Goal: Task Accomplishment & Management: Manage account settings

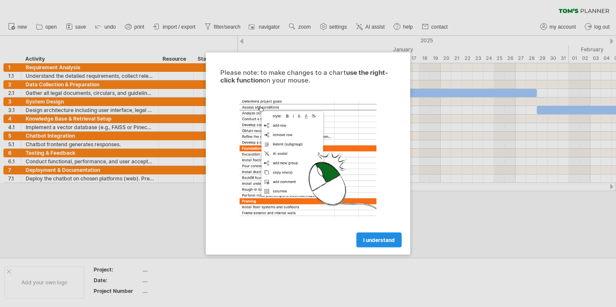
click at [384, 243] on link "I understand" at bounding box center [379, 240] width 45 height 15
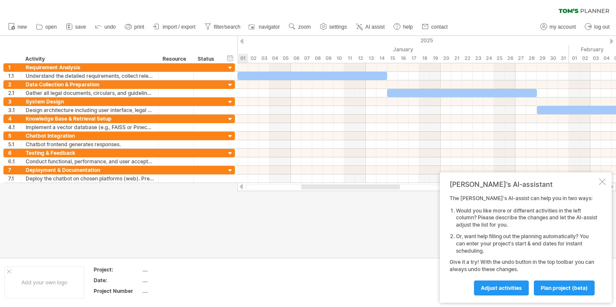
click at [595, 185] on div "[PERSON_NAME]'s AI-assistant" at bounding box center [524, 184] width 148 height 9
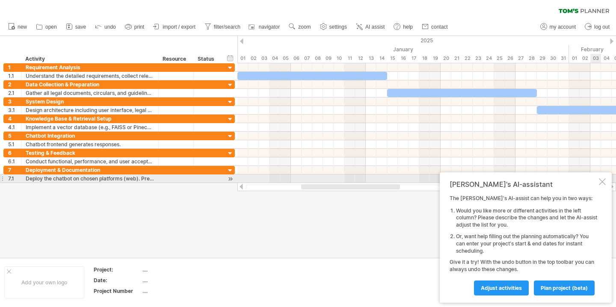
click at [604, 182] on div at bounding box center [602, 182] width 7 height 7
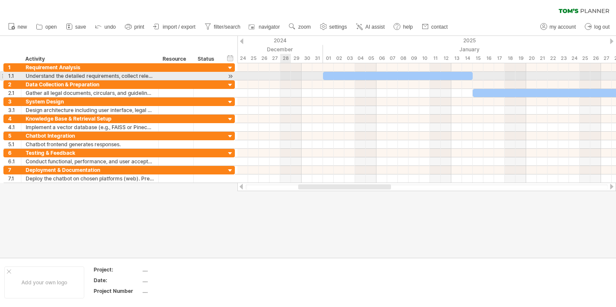
click at [286, 76] on div at bounding box center [427, 76] width 379 height 9
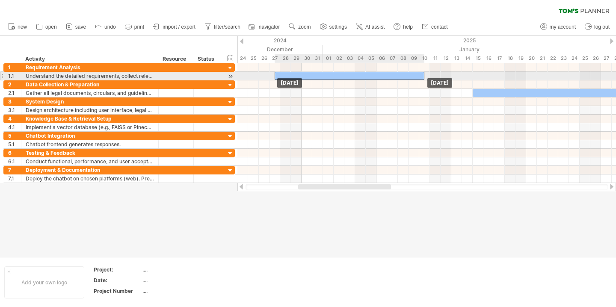
drag, startPoint x: 336, startPoint y: 78, endPoint x: 286, endPoint y: 78, distance: 49.7
click at [286, 78] on div "Friday 10 January Friday 27 December" at bounding box center [427, 123] width 379 height 120
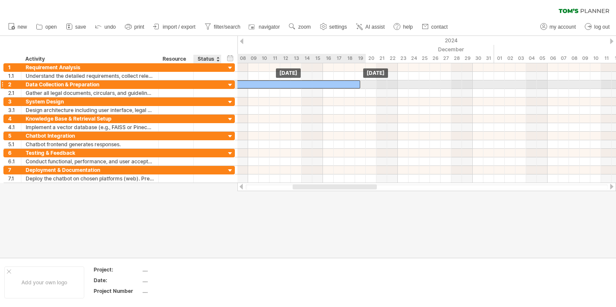
drag, startPoint x: 304, startPoint y: 77, endPoint x: 212, endPoint y: 86, distance: 91.7
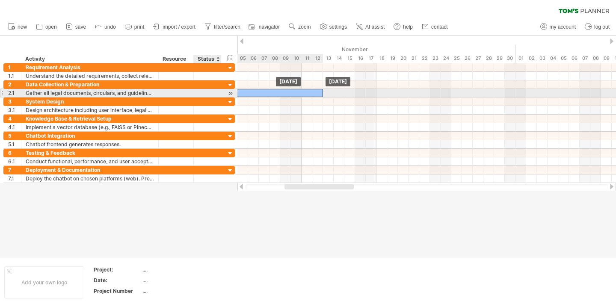
drag, startPoint x: 273, startPoint y: 84, endPoint x: 212, endPoint y: 92, distance: 61.7
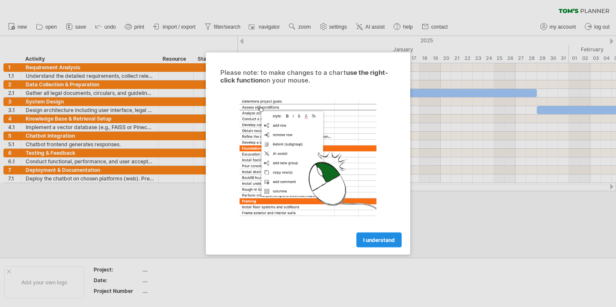
click at [388, 241] on span "I understand" at bounding box center [379, 240] width 32 height 6
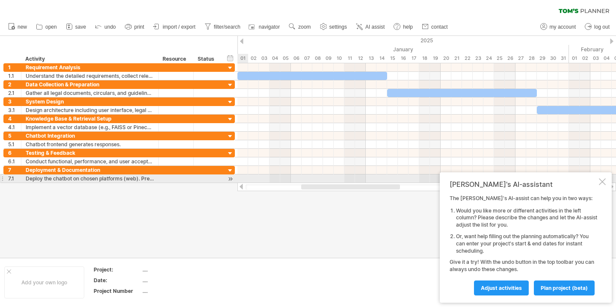
click at [600, 182] on div at bounding box center [602, 182] width 7 height 7
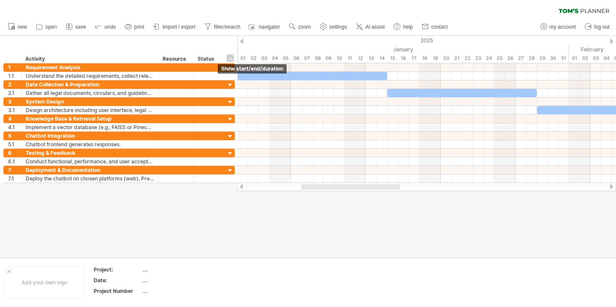
click at [234, 57] on div "hide start/end/duration show start/end/duration" at bounding box center [230, 58] width 8 height 9
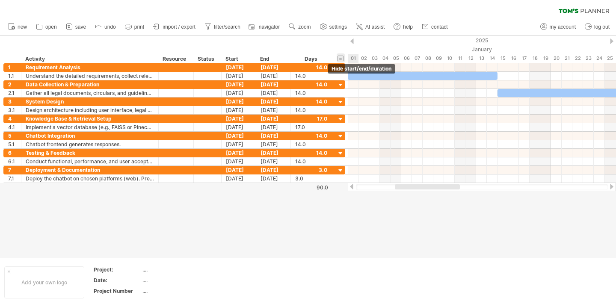
click at [338, 60] on div "hide start/end/duration show start/end/duration" at bounding box center [341, 58] width 8 height 9
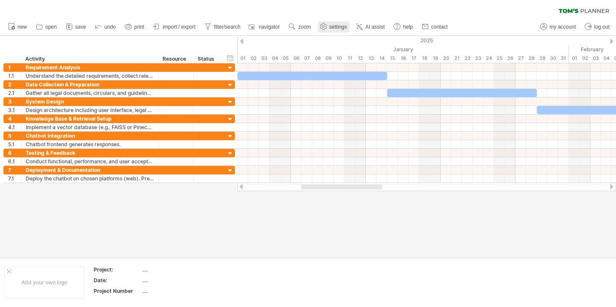
click at [330, 28] on link "settings" at bounding box center [334, 26] width 32 height 11
select select "*"
select select "**"
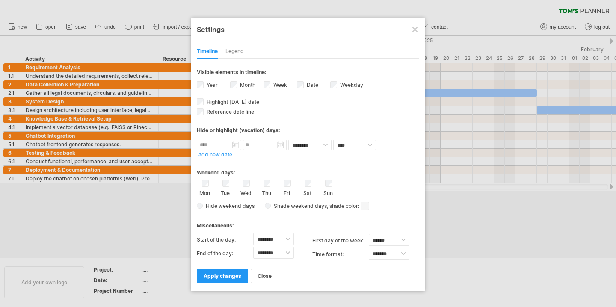
click at [415, 29] on div at bounding box center [415, 29] width 7 height 7
